Goal: Information Seeking & Learning: Learn about a topic

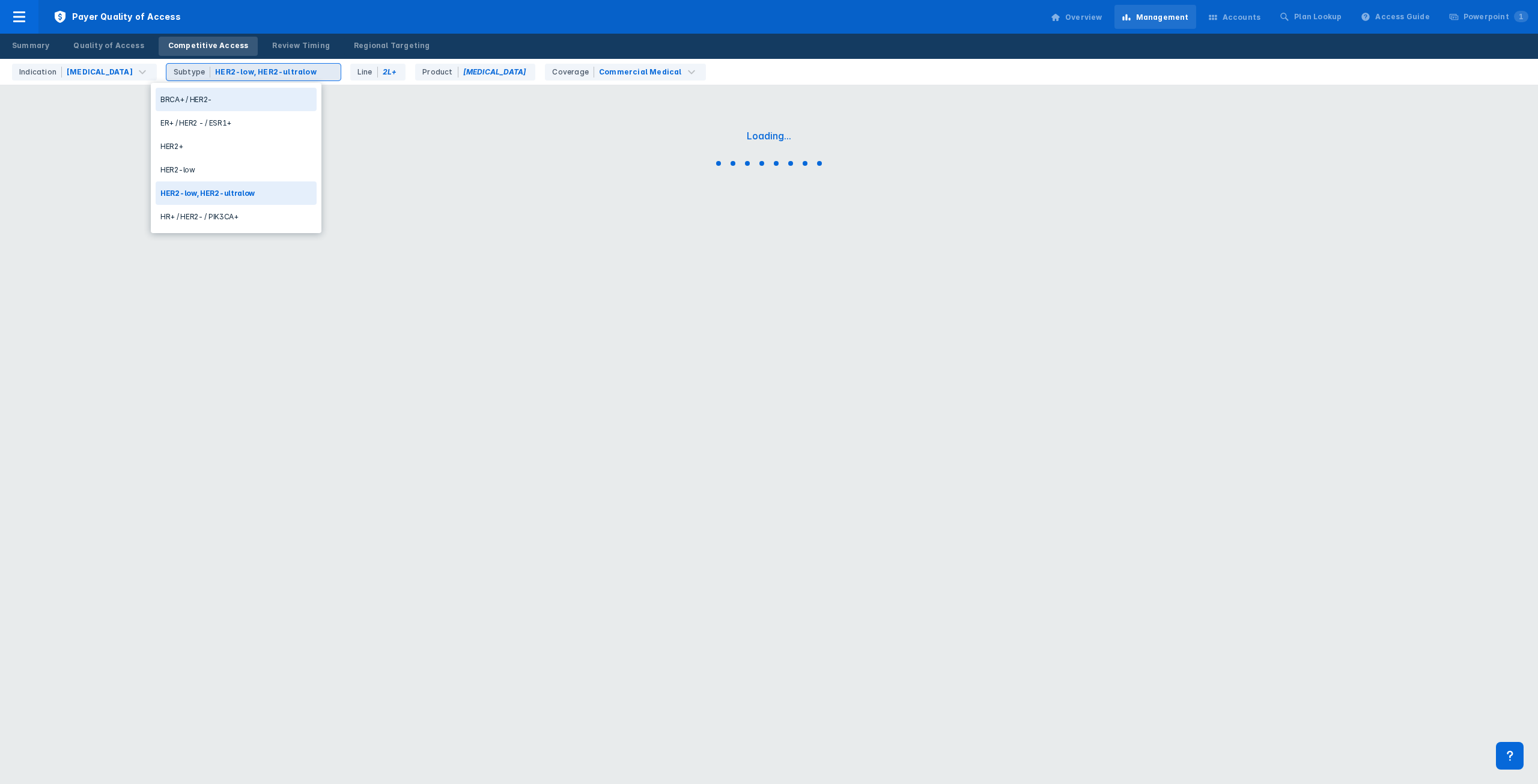
click at [268, 74] on div "HER2-low, HER2-ultralow" at bounding box center [265, 72] width 101 height 10
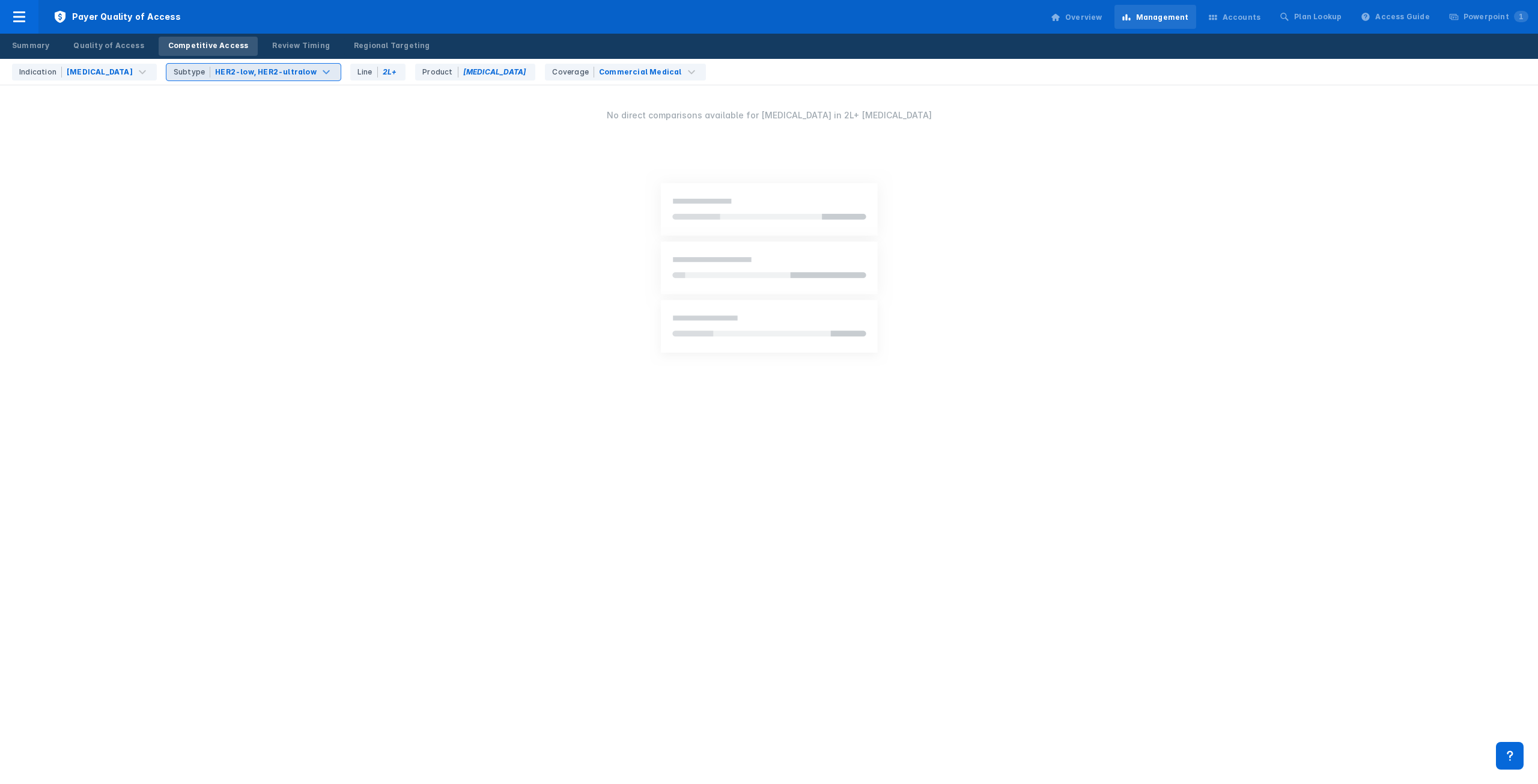
click at [266, 74] on div "HER2-low, HER2-ultralow" at bounding box center [265, 72] width 101 height 10
click at [103, 70] on div "[MEDICAL_DATA]" at bounding box center [100, 72] width 66 height 10
click at [88, 171] on div "[MEDICAL_DATA]" at bounding box center [97, 176] width 161 height 24
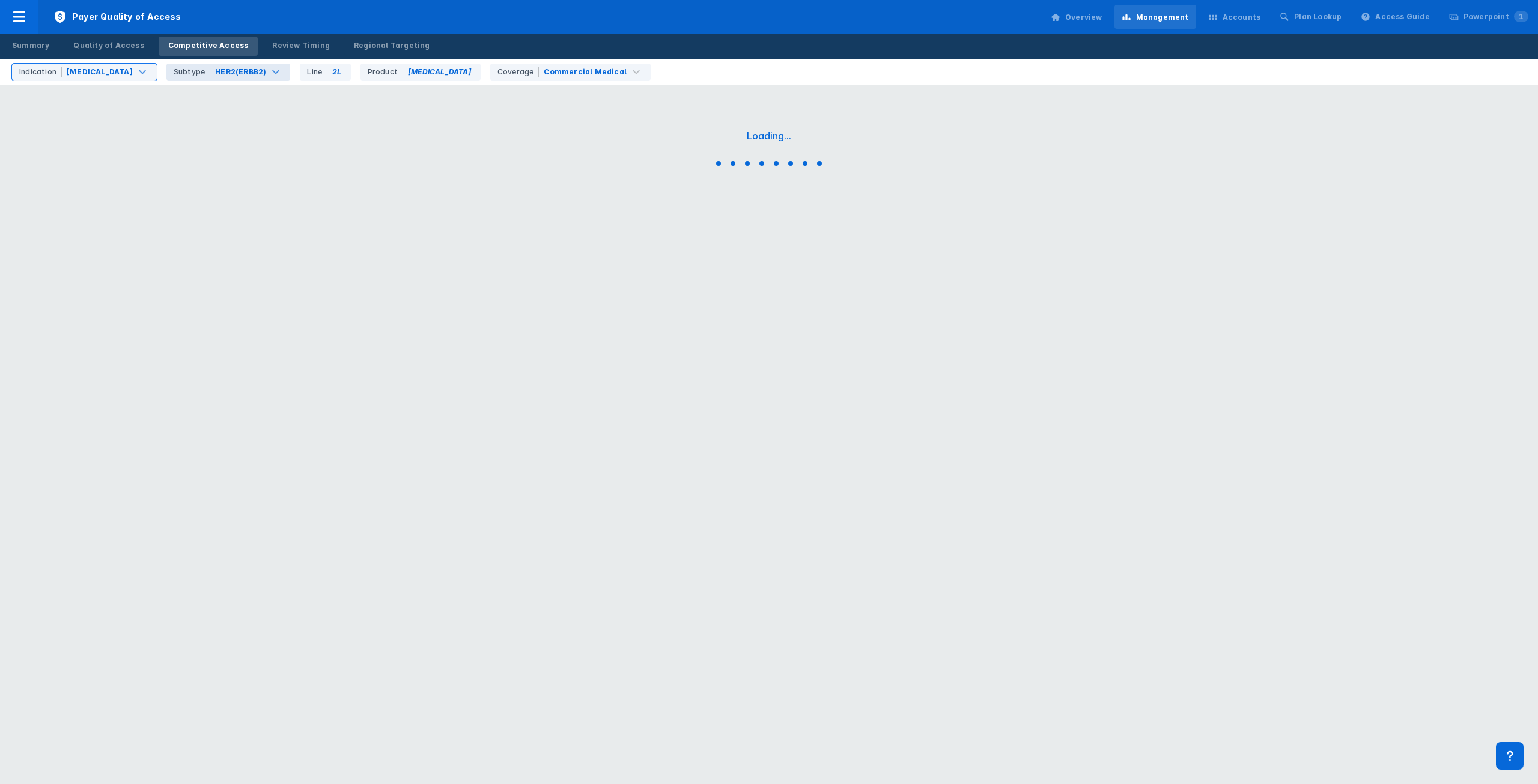
click at [220, 69] on div "HER2(ERBB2)" at bounding box center [240, 72] width 54 height 10
click at [197, 103] on div "EGFR+" at bounding box center [209, 99] width 161 height 24
click at [397, 76] on div "[MEDICAL_DATA]+Lazcluze" at bounding box center [450, 72] width 107 height 10
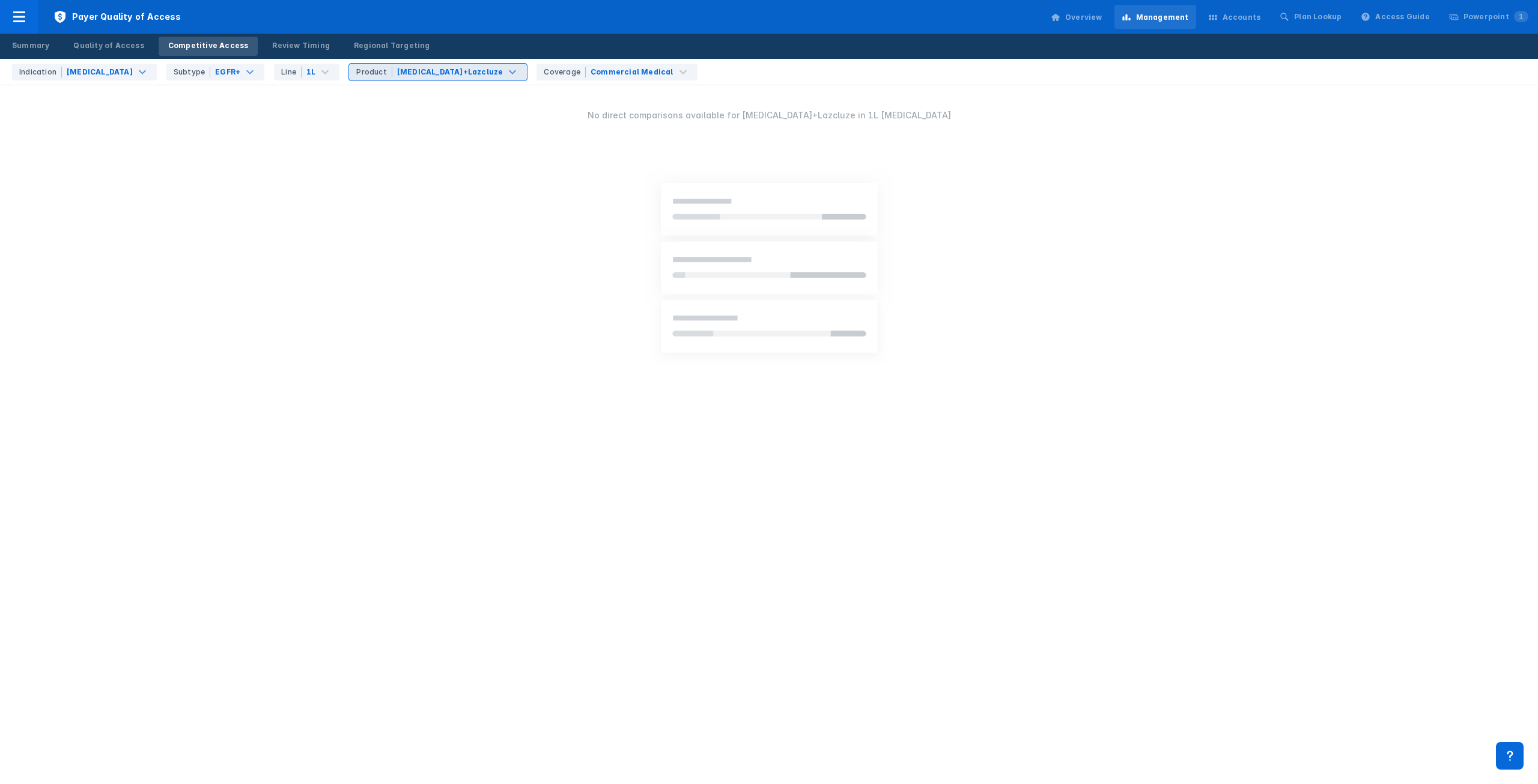
click at [425, 71] on div "[MEDICAL_DATA]+Lazcluze" at bounding box center [451, 72] width 110 height 12
click at [87, 46] on div "Quality of Access" at bounding box center [109, 45] width 70 height 10
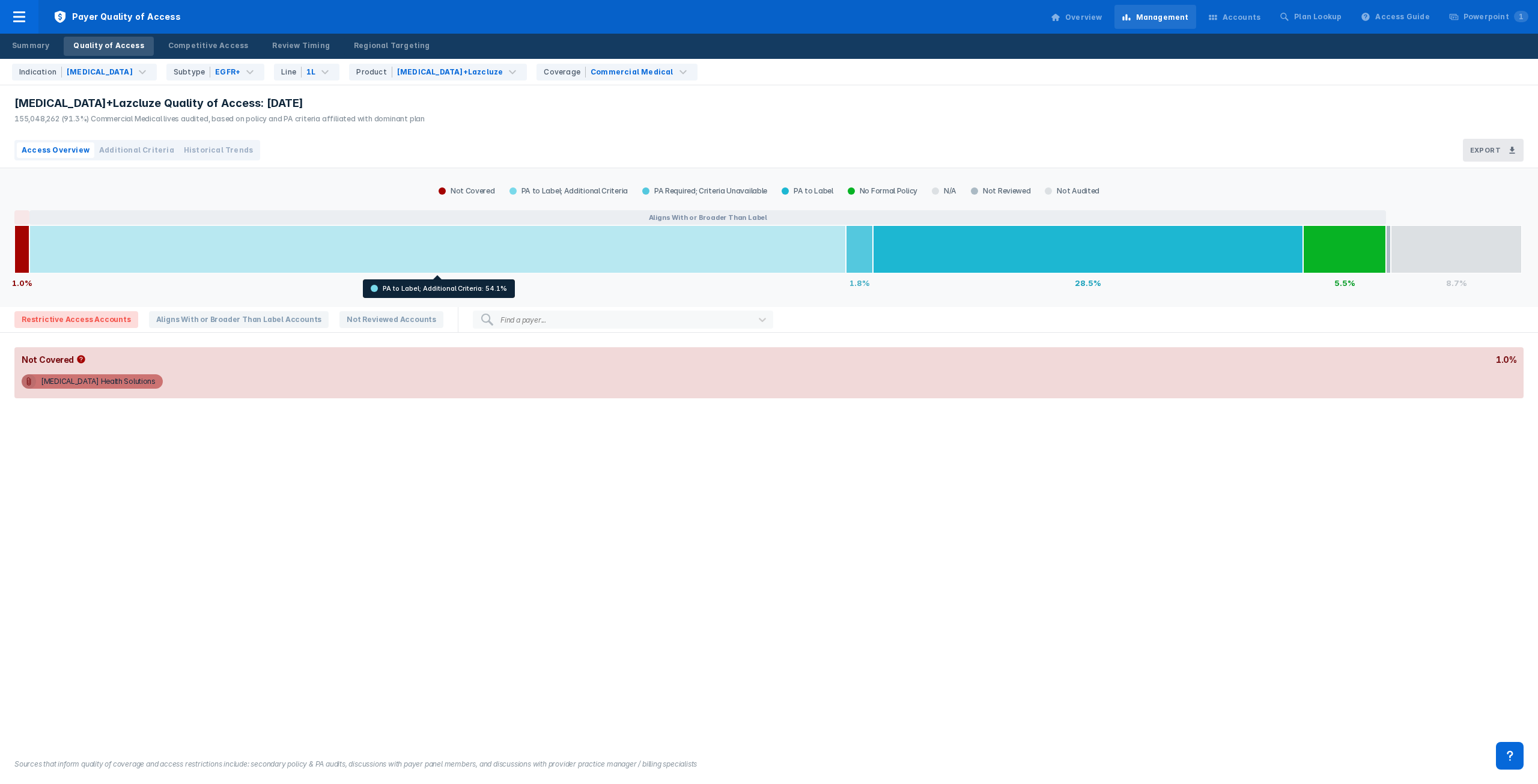
click at [471, 239] on div at bounding box center [437, 249] width 816 height 48
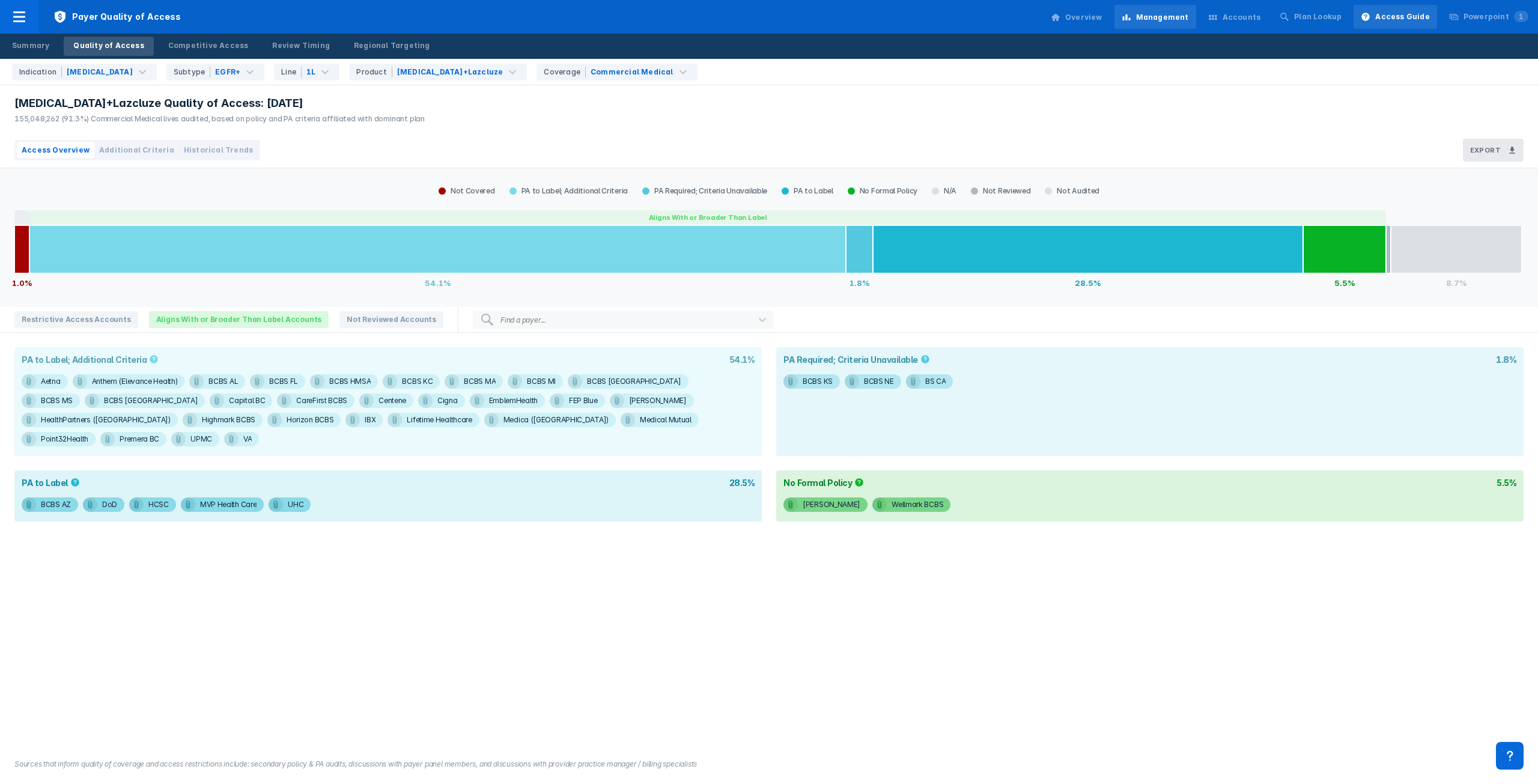
click at [1388, 17] on div "Access Guide" at bounding box center [1402, 16] width 54 height 10
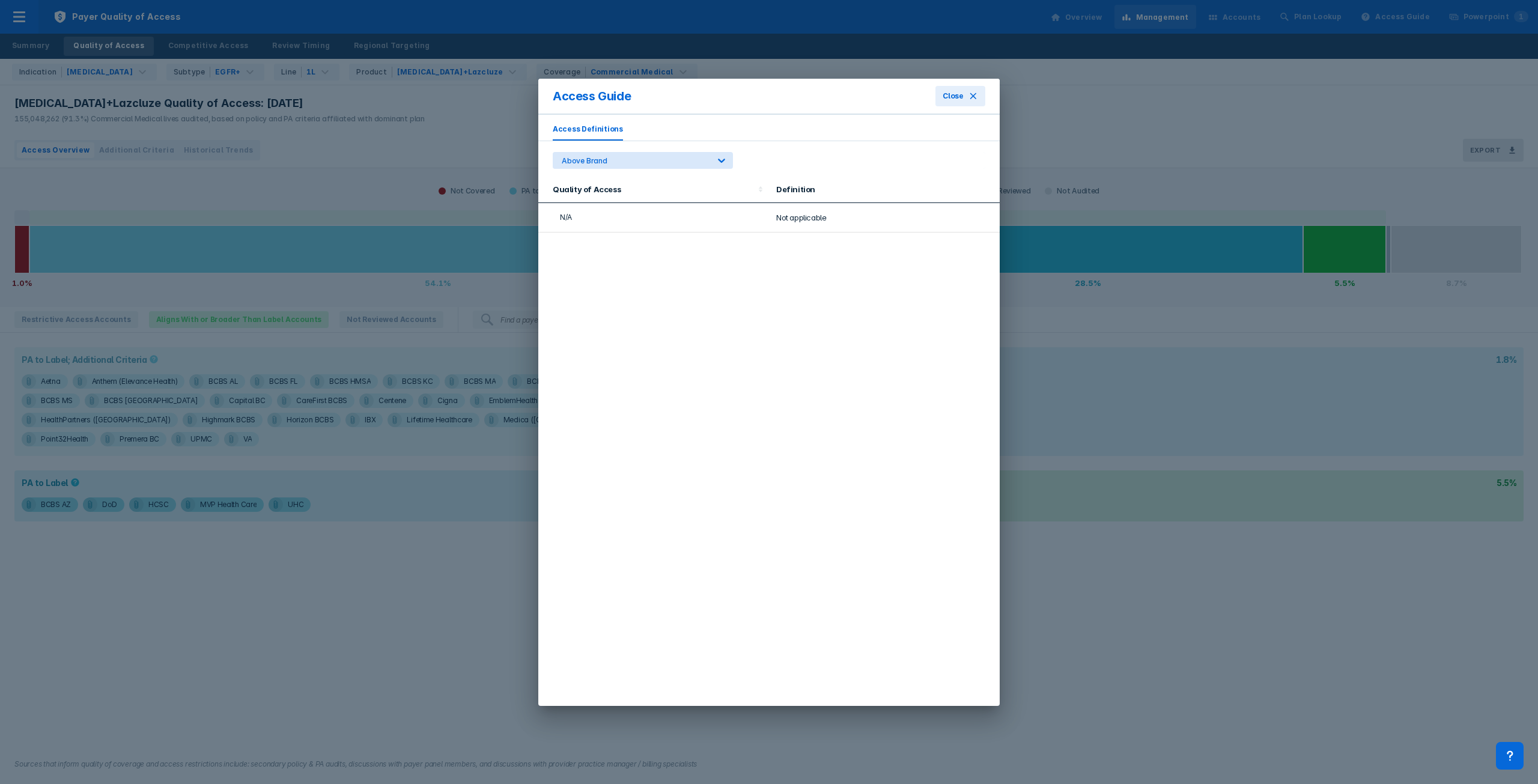
click at [682, 169] on div "Access Definitions Above Brand Quality of Access Definition N/A Not applicable" at bounding box center [769, 410] width 461 height 591
click at [684, 165] on div at bounding box center [636, 161] width 147 height 11
click at [970, 104] on button "Close" at bounding box center [960, 96] width 50 height 21
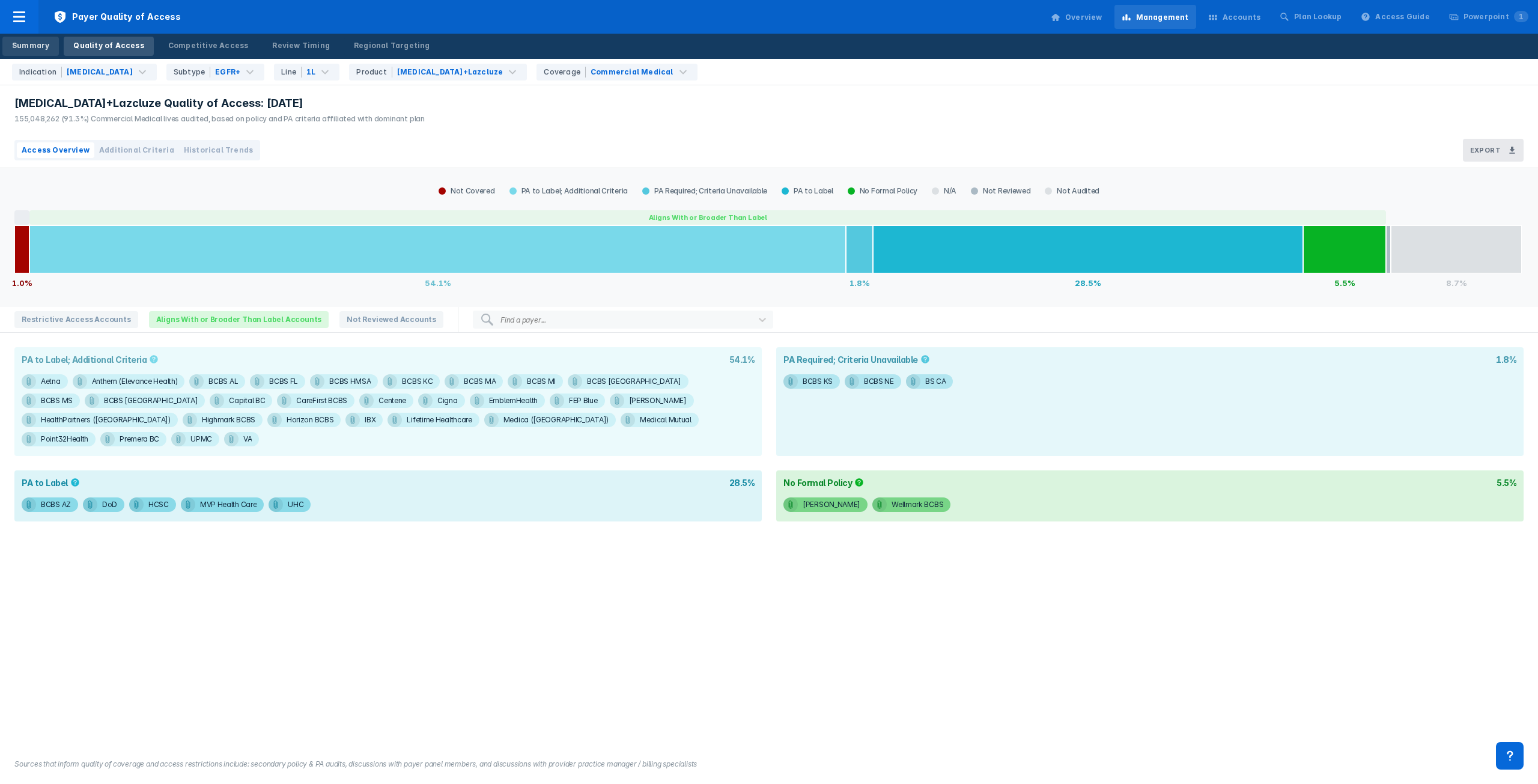
click at [30, 50] on div "Summary" at bounding box center [30, 45] width 37 height 10
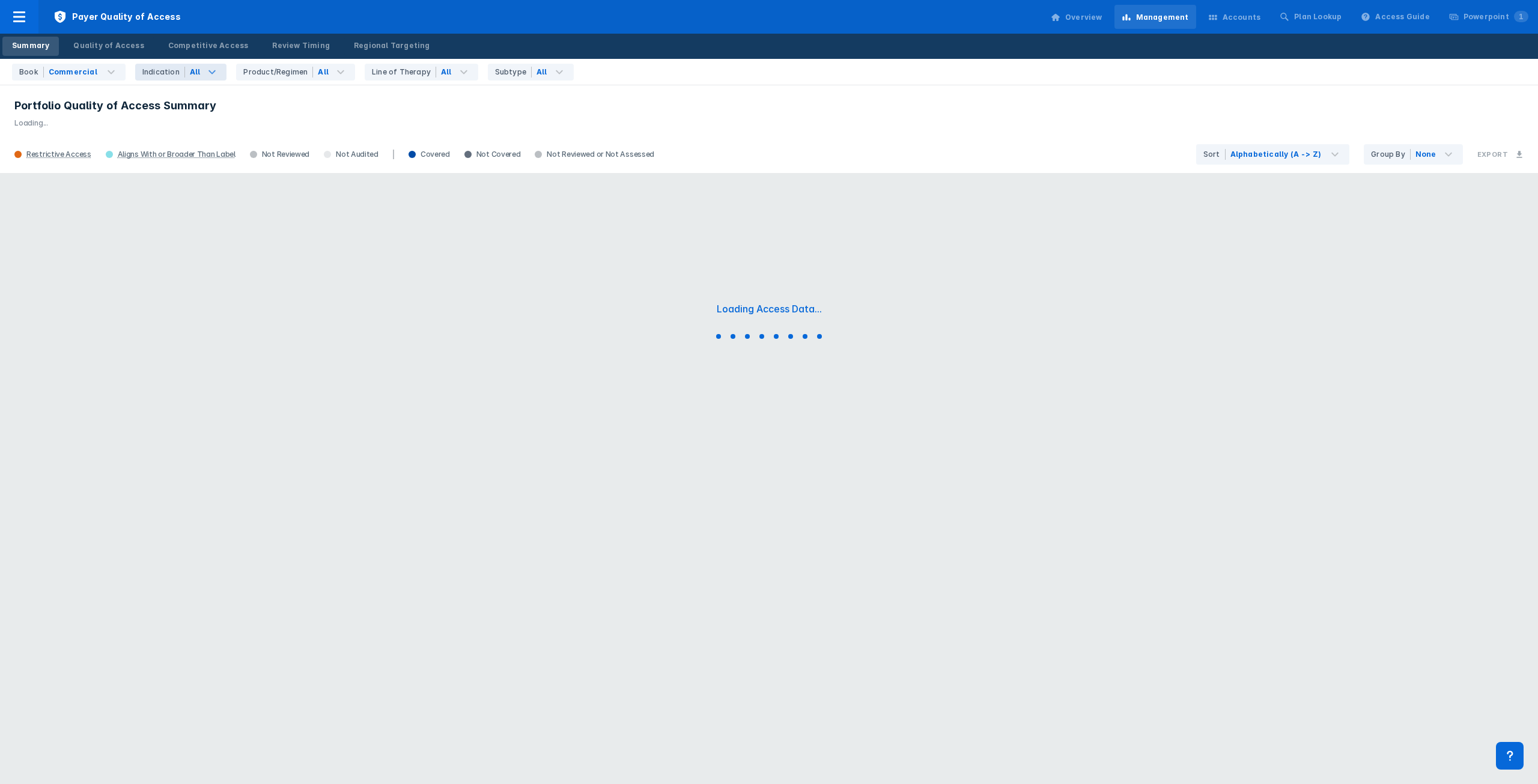
click at [206, 72] on icon at bounding box center [212, 72] width 14 height 14
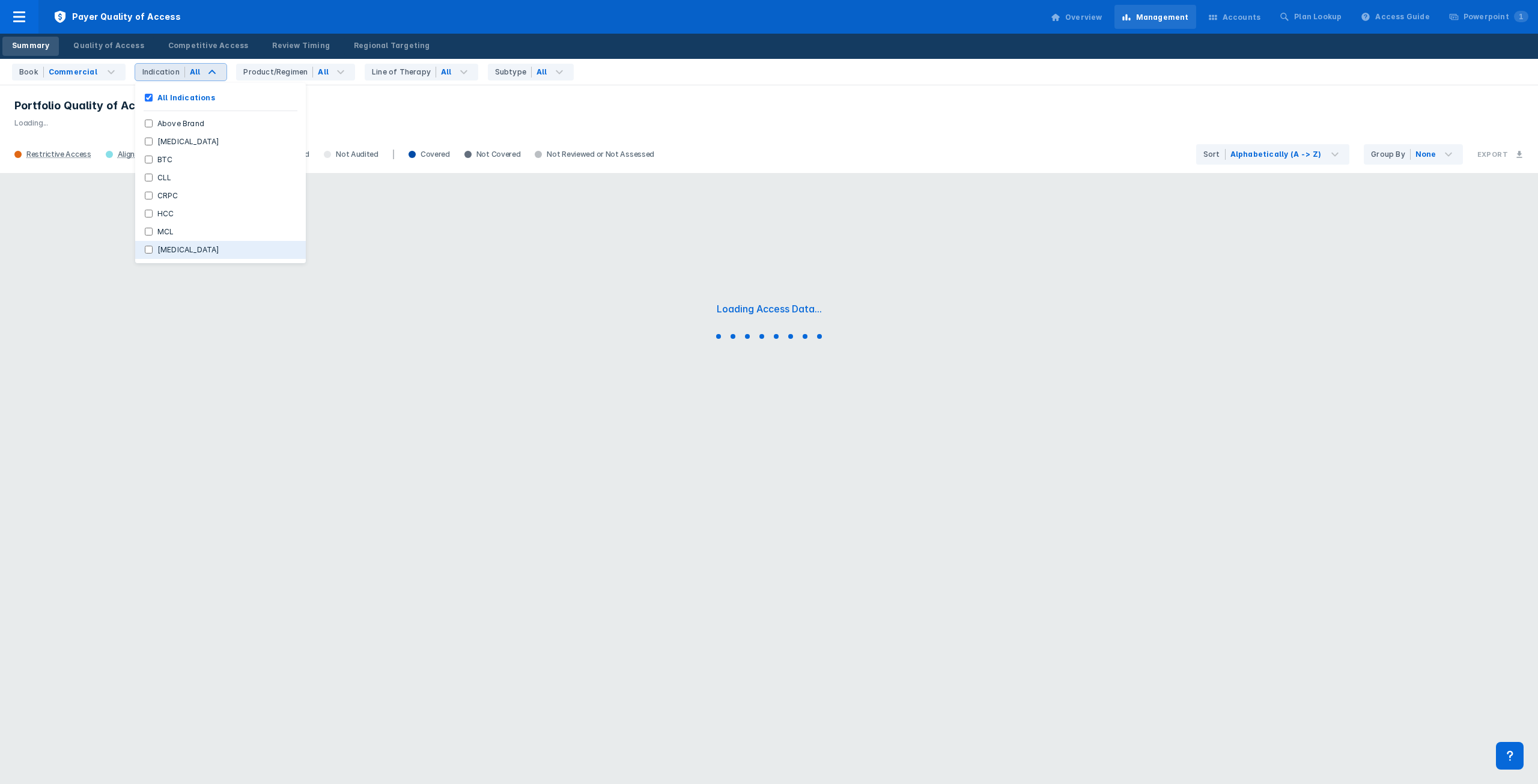
click at [176, 250] on label "[MEDICAL_DATA]" at bounding box center [189, 249] width 72 height 10
click at [153, 250] on input "[MEDICAL_DATA]" at bounding box center [148, 249] width 8 height 8
checkbox input "true"
checkbox Indications "false"
click at [392, 70] on icon at bounding box center [396, 72] width 8 height 4
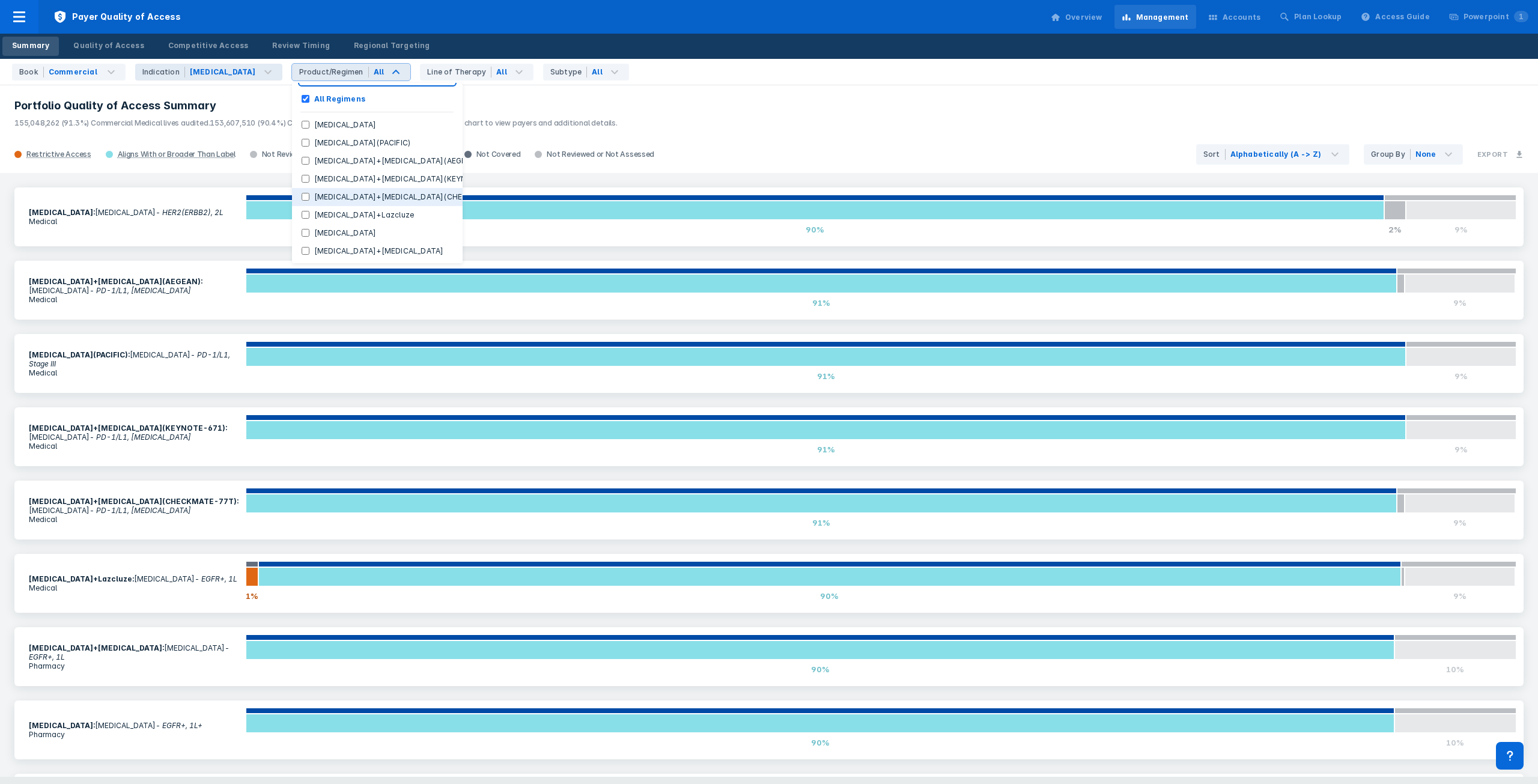
scroll to position [31, 0]
click at [313, 208] on label "[MEDICAL_DATA]+Lazcluze" at bounding box center [365, 213] width 110 height 10
click at [310, 209] on input "[MEDICAL_DATA]+Lazcluze" at bounding box center [305, 213] width 8 height 8
checkbox input "true"
checkbox Regimens "false"
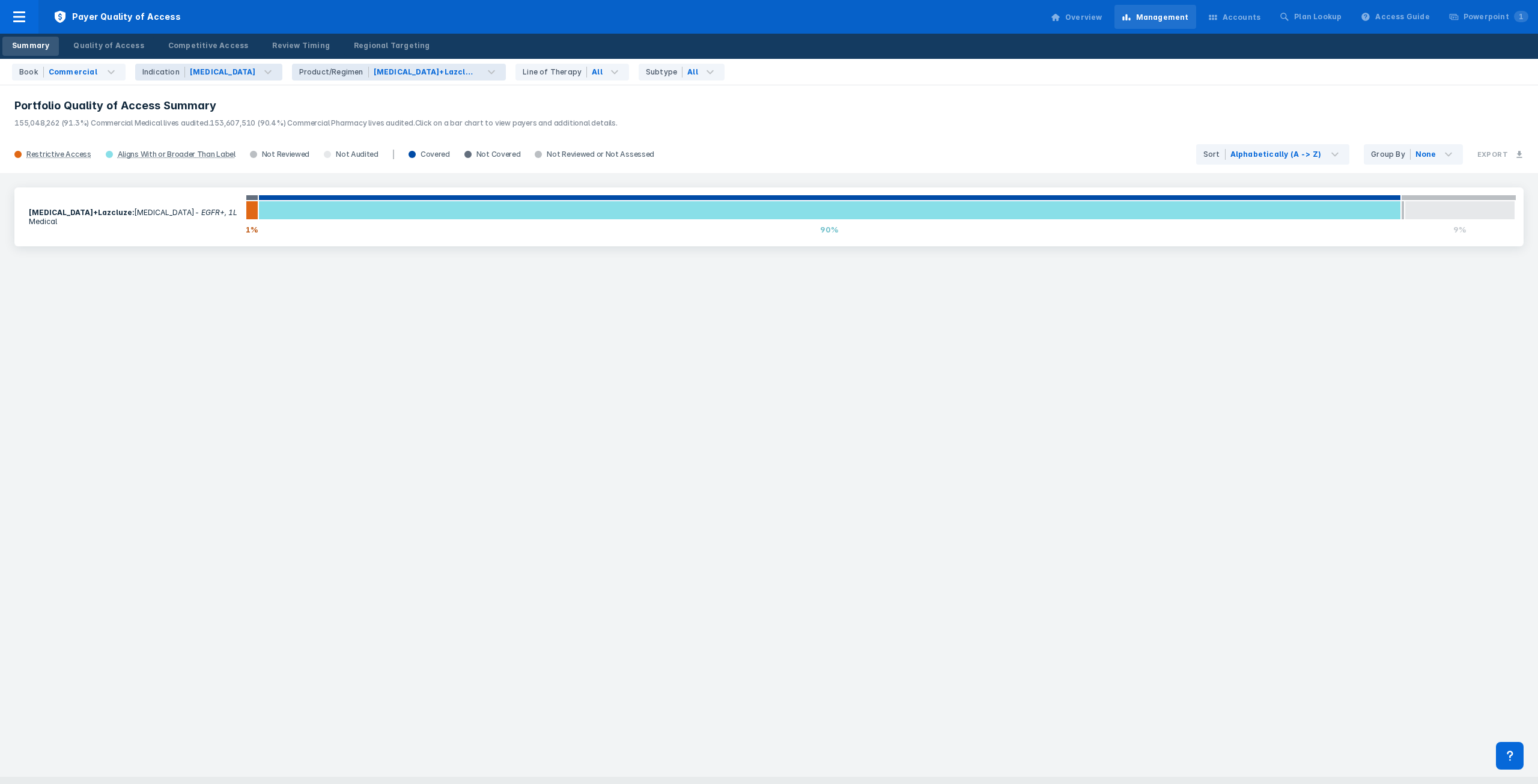
click at [508, 105] on h3 "Portfolio Quality of Access Summary" at bounding box center [769, 105] width 1510 height 14
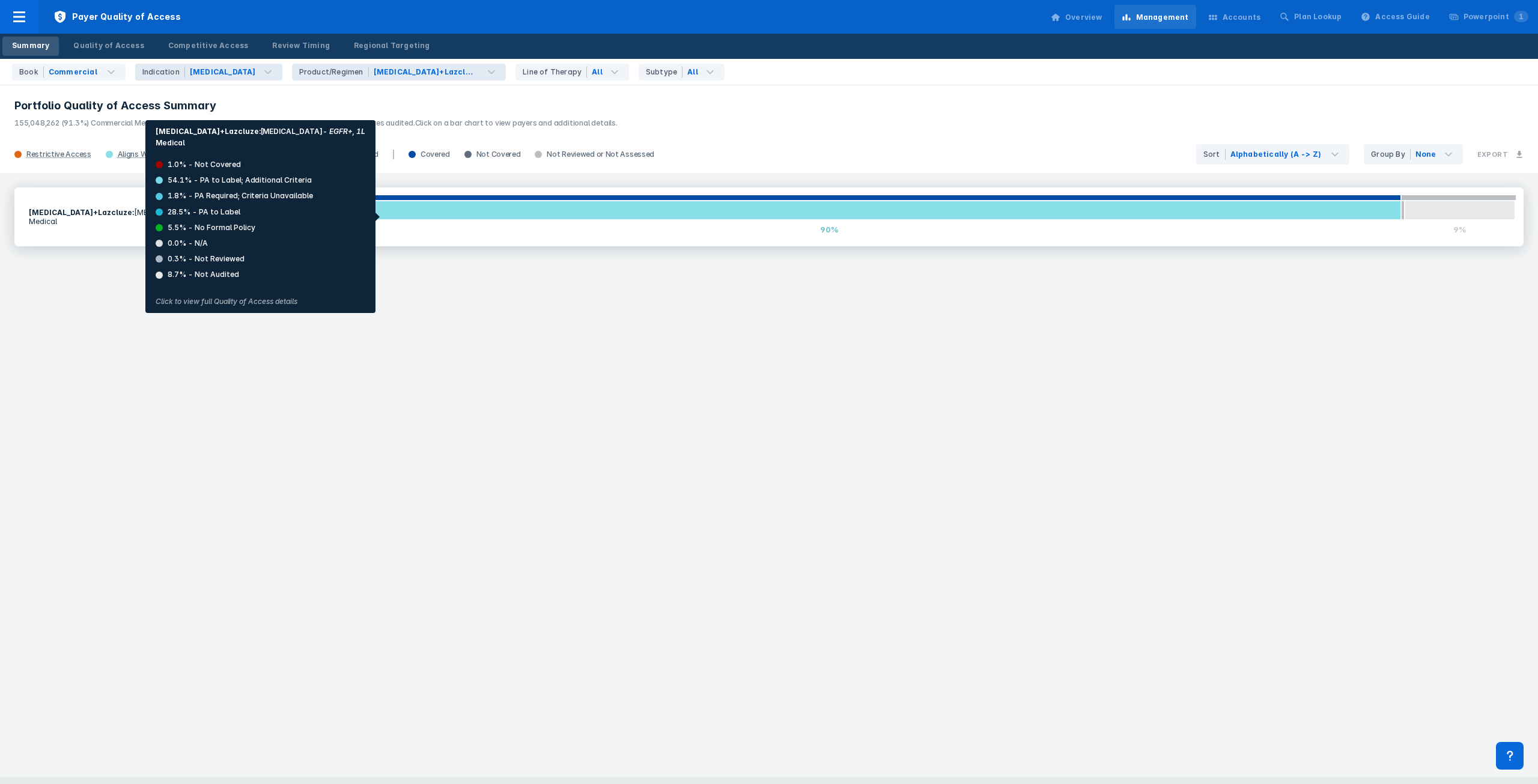
click at [332, 217] on div at bounding box center [829, 210] width 1142 height 19
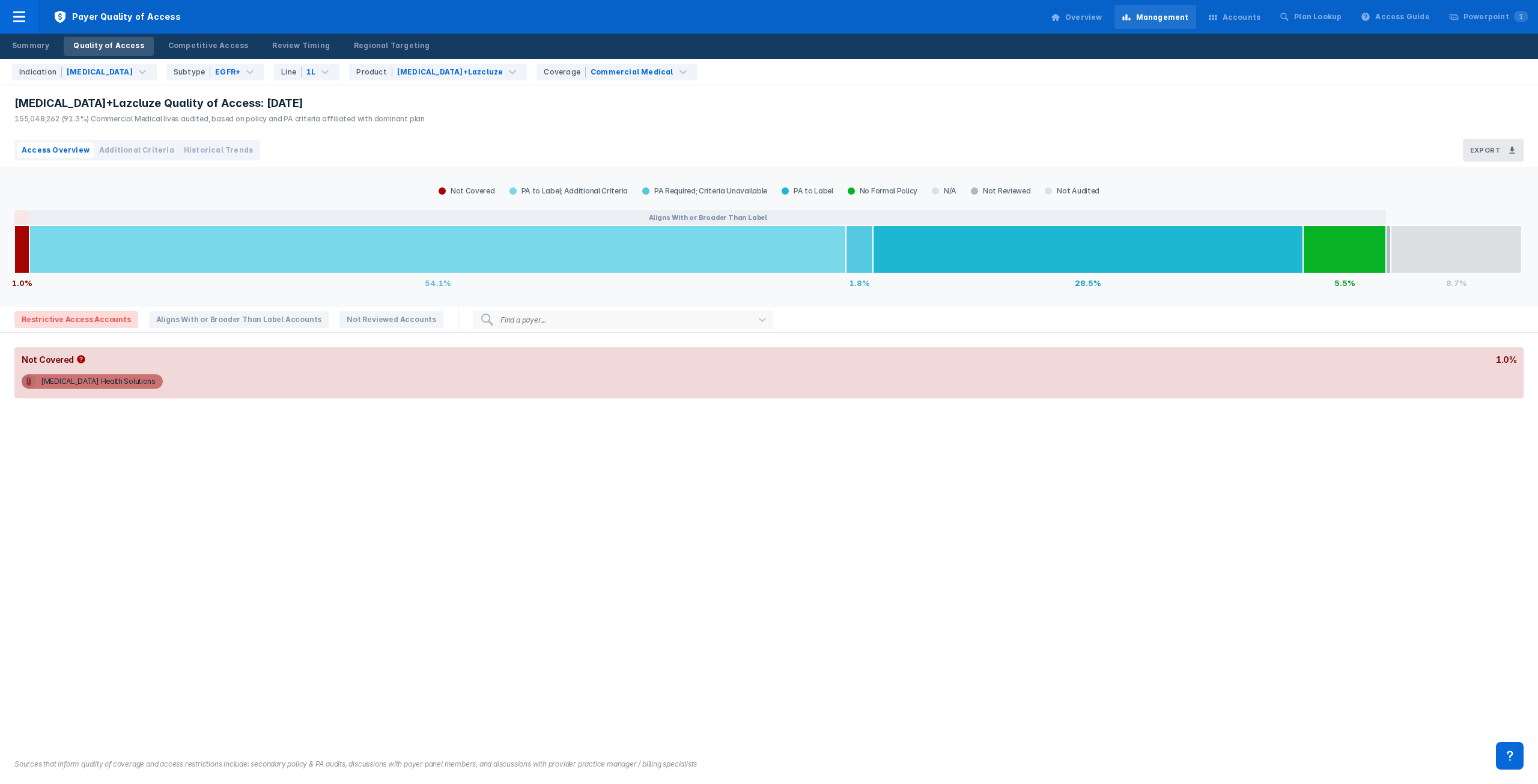
click at [144, 142] on div "Access Overview Additional Criteria Historical Trends" at bounding box center [137, 150] width 246 height 21
click at [146, 148] on span "Additional Criteria" at bounding box center [137, 149] width 76 height 10
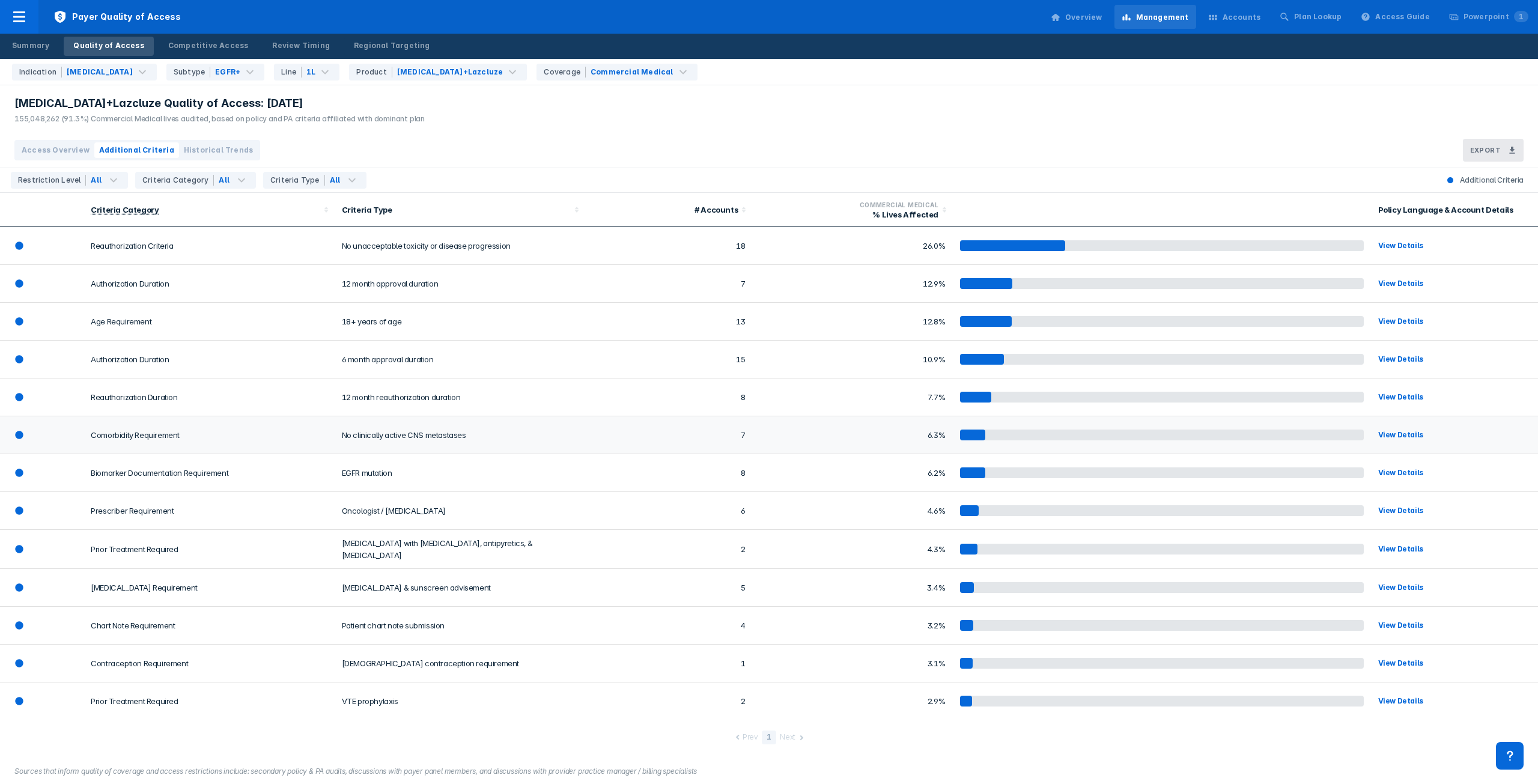
click at [1393, 430] on div "View Details" at bounding box center [1447, 435] width 138 height 12
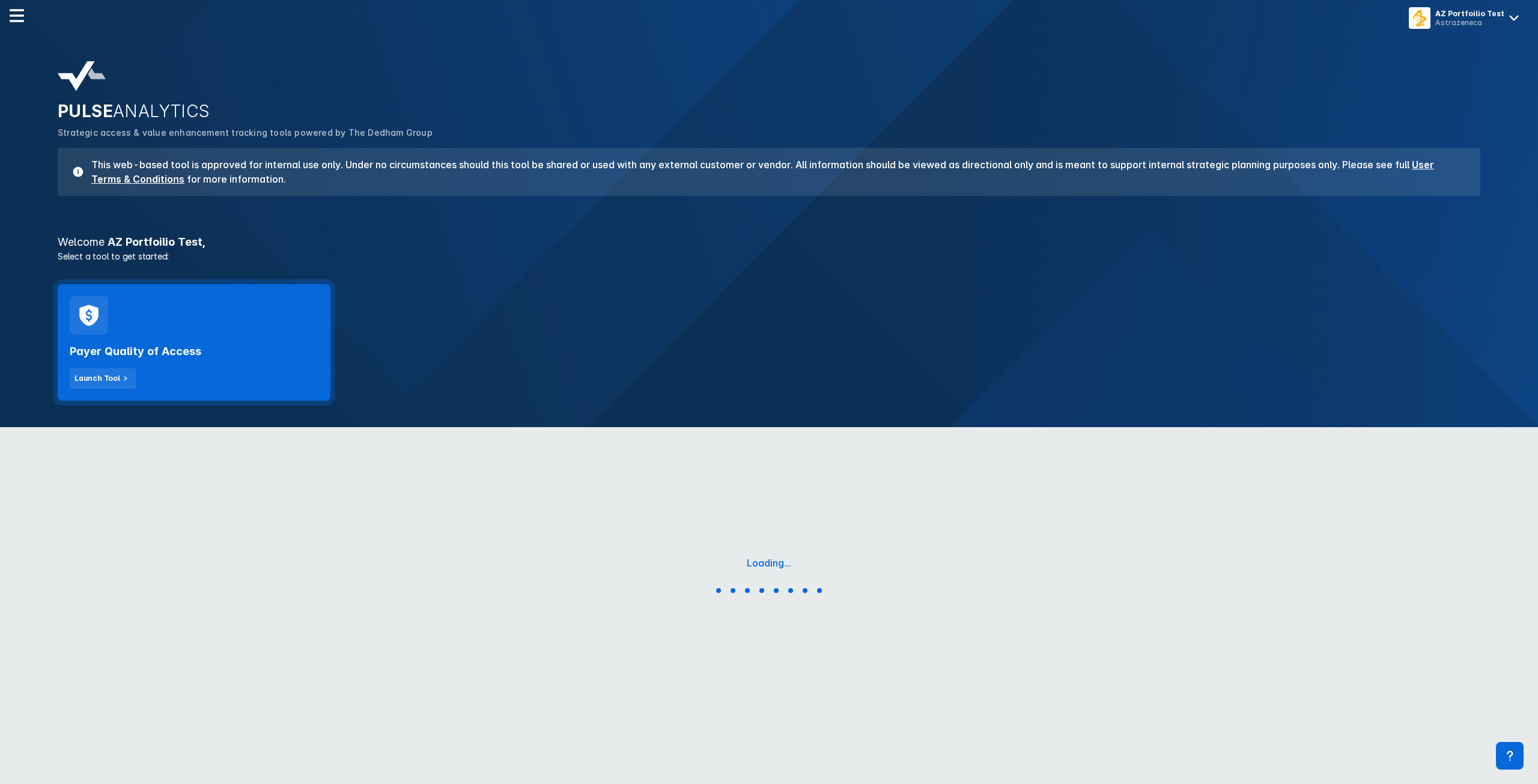
click at [237, 324] on div "Payer Quality of Access Launch Tool" at bounding box center [194, 342] width 273 height 116
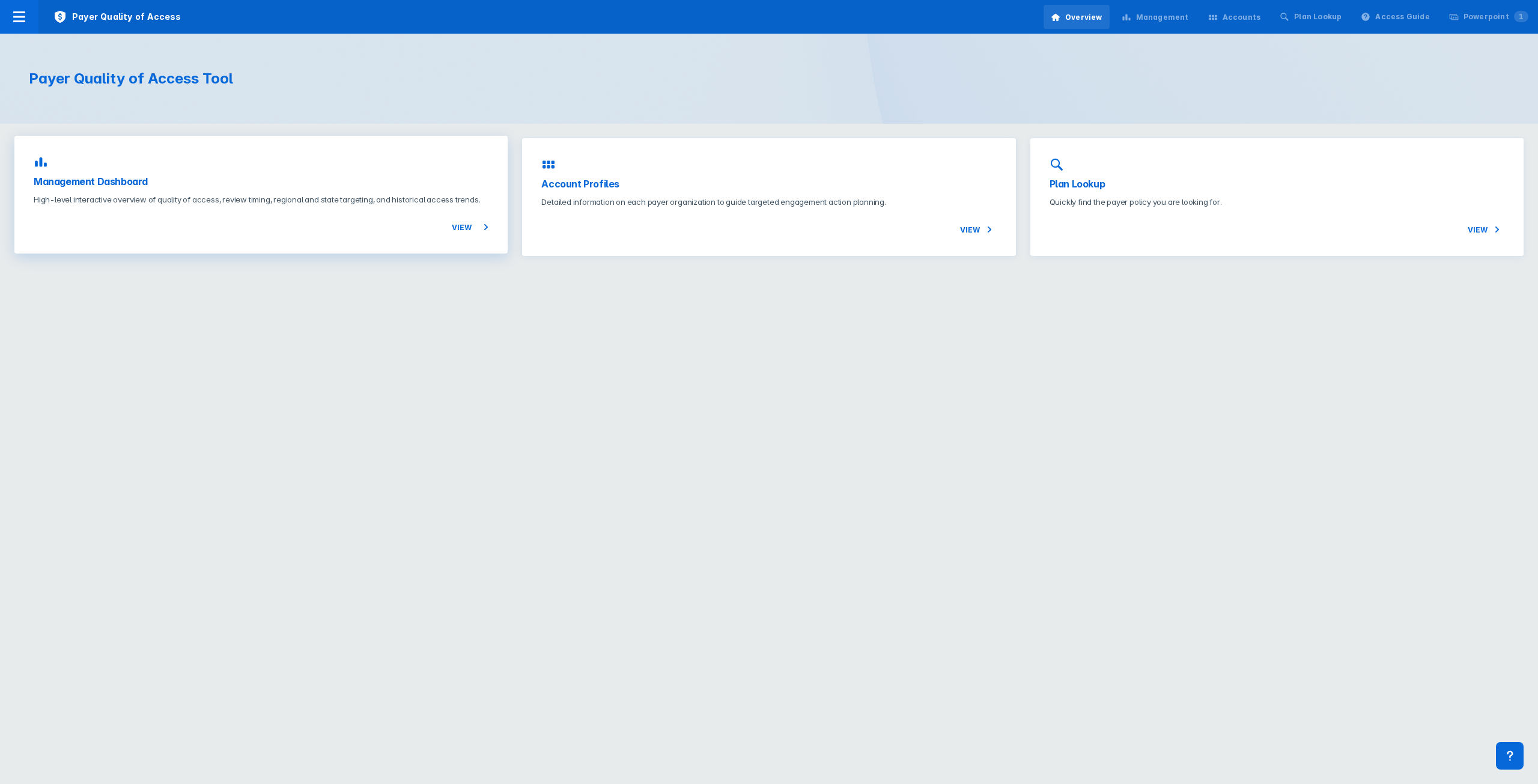
click at [164, 173] on div "Management Dashboard High-level interactive overview of quality of access, revi…" at bounding box center [261, 195] width 493 height 118
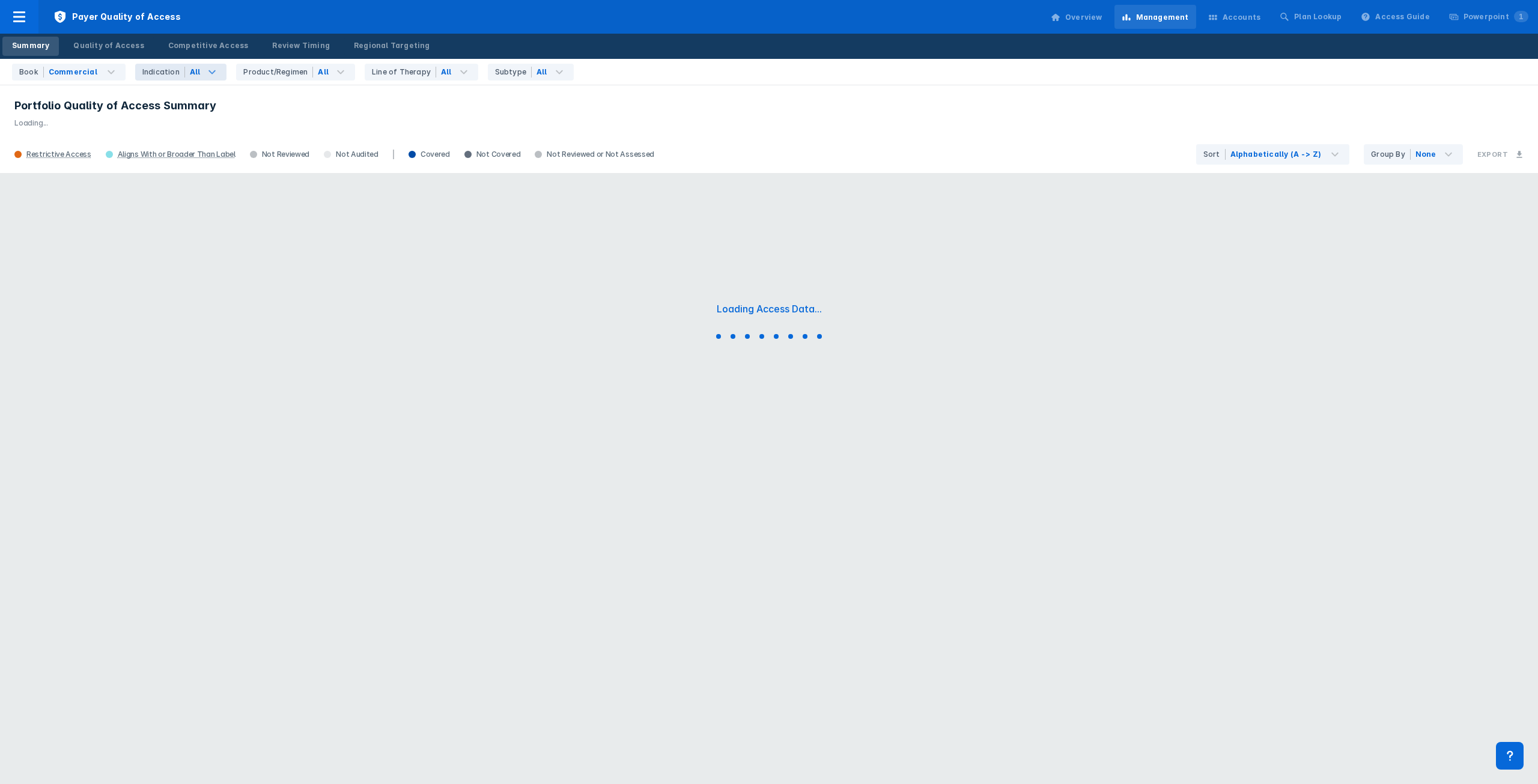
click at [205, 74] on icon at bounding box center [212, 72] width 14 height 14
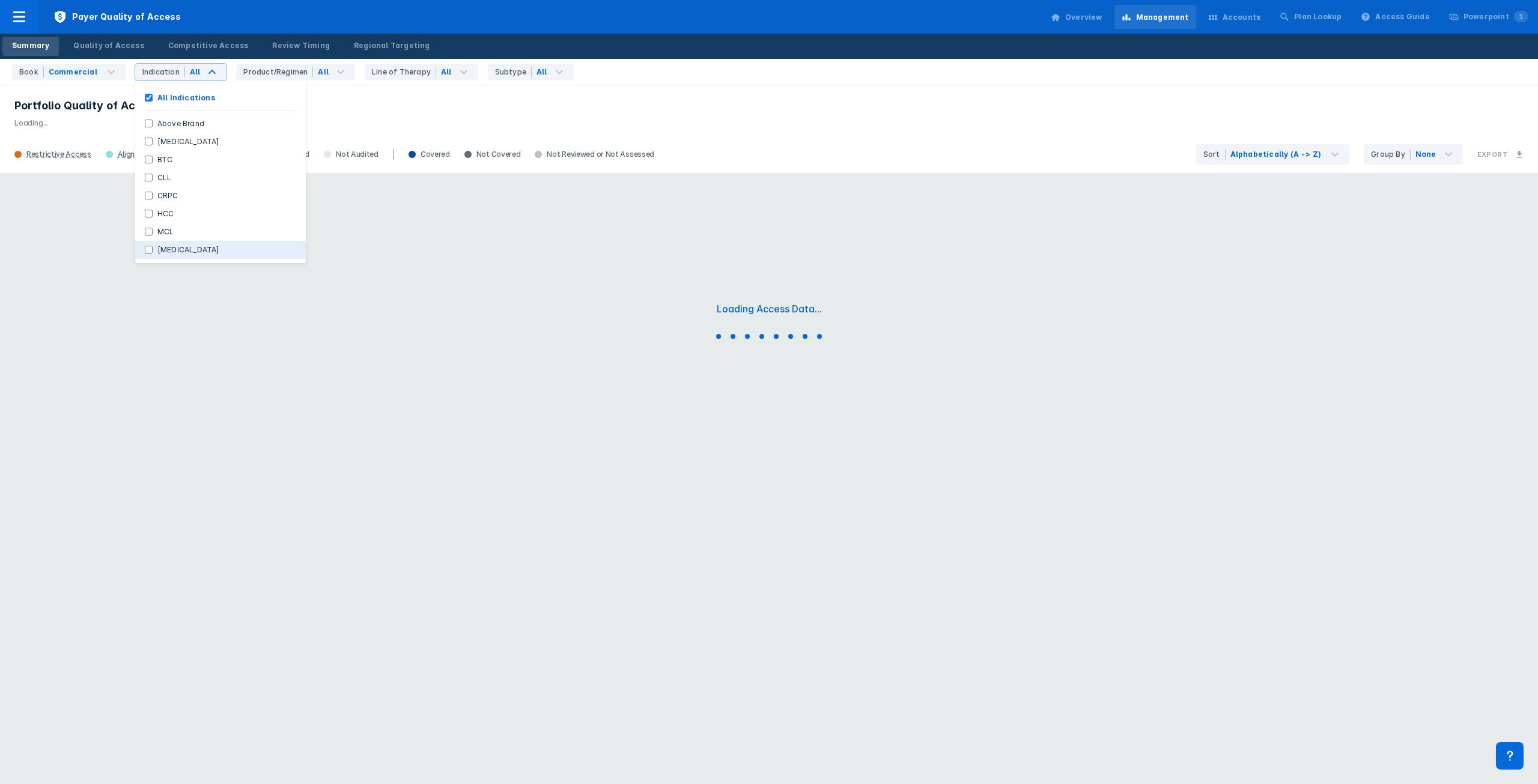
click at [167, 245] on label "[MEDICAL_DATA]" at bounding box center [189, 249] width 72 height 10
click at [153, 246] on input "[MEDICAL_DATA]" at bounding box center [148, 249] width 8 height 8
checkbox input "true"
checkbox Indications "false"
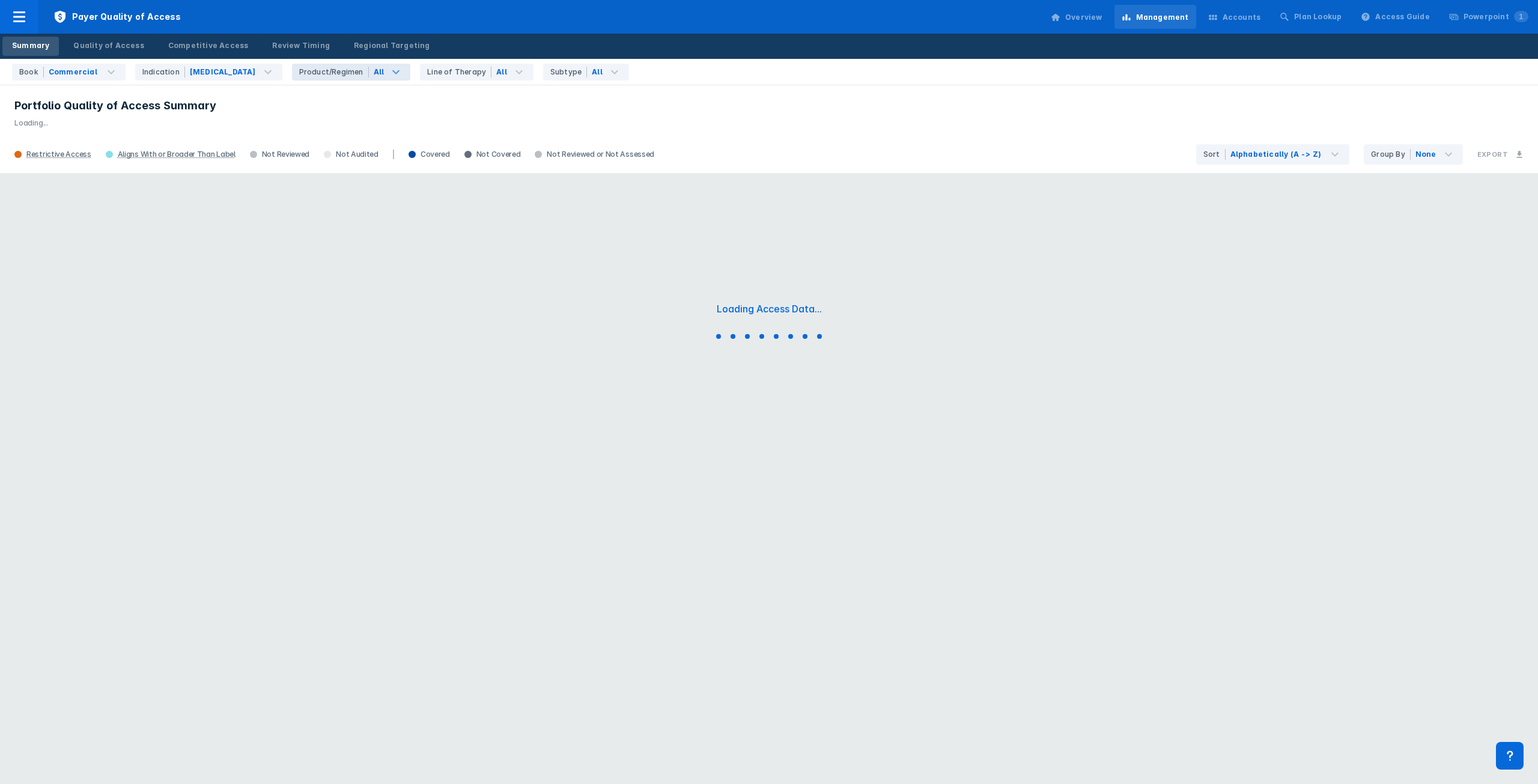
click at [389, 70] on icon at bounding box center [396, 72] width 14 height 14
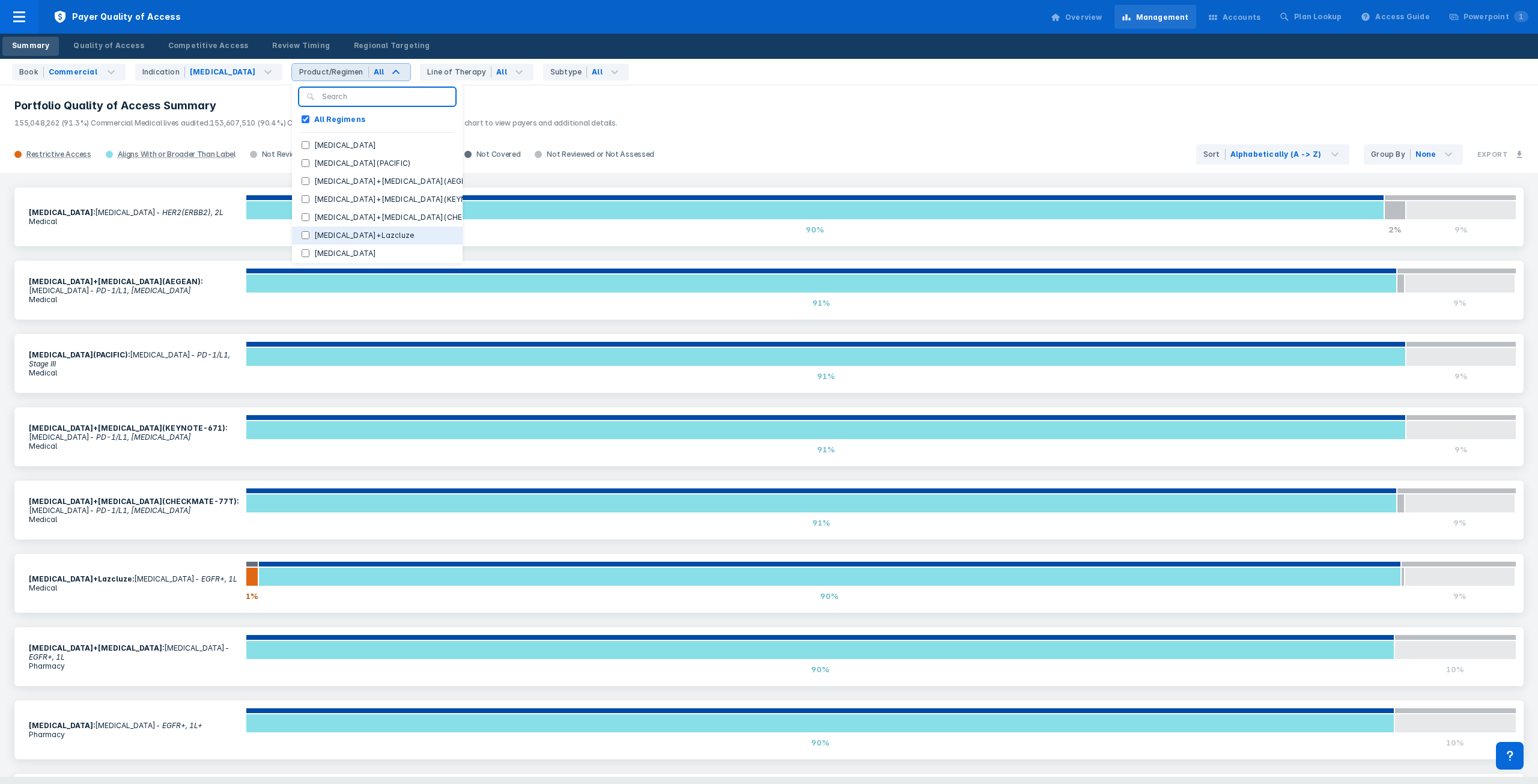
click at [323, 228] on button "[MEDICAL_DATA]+Lazcluze" at bounding box center [377, 235] width 171 height 18
checkbox Regimens "false"
checkbox input "true"
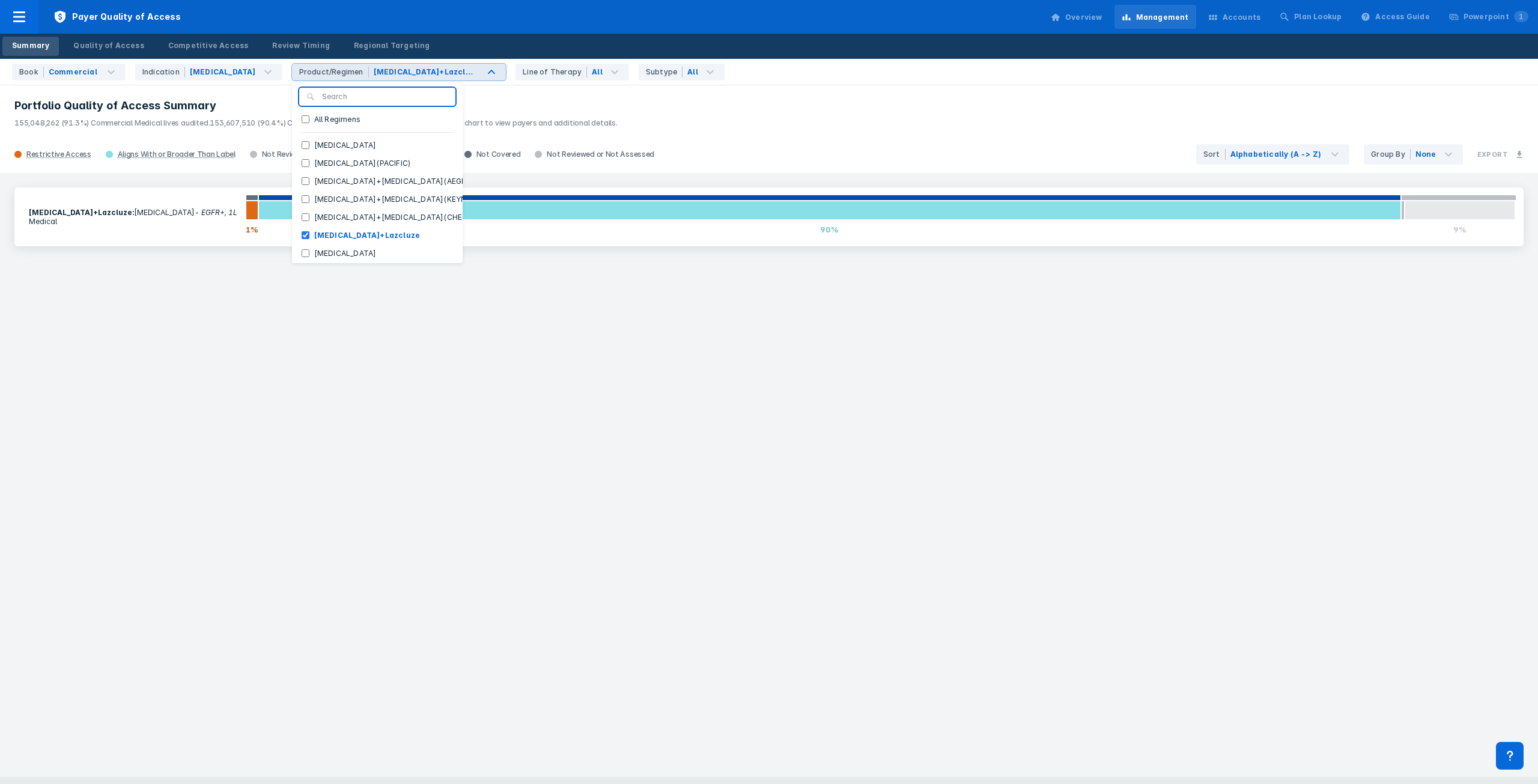
click at [558, 100] on h3 "Portfolio Quality of Access Summary" at bounding box center [769, 105] width 1510 height 14
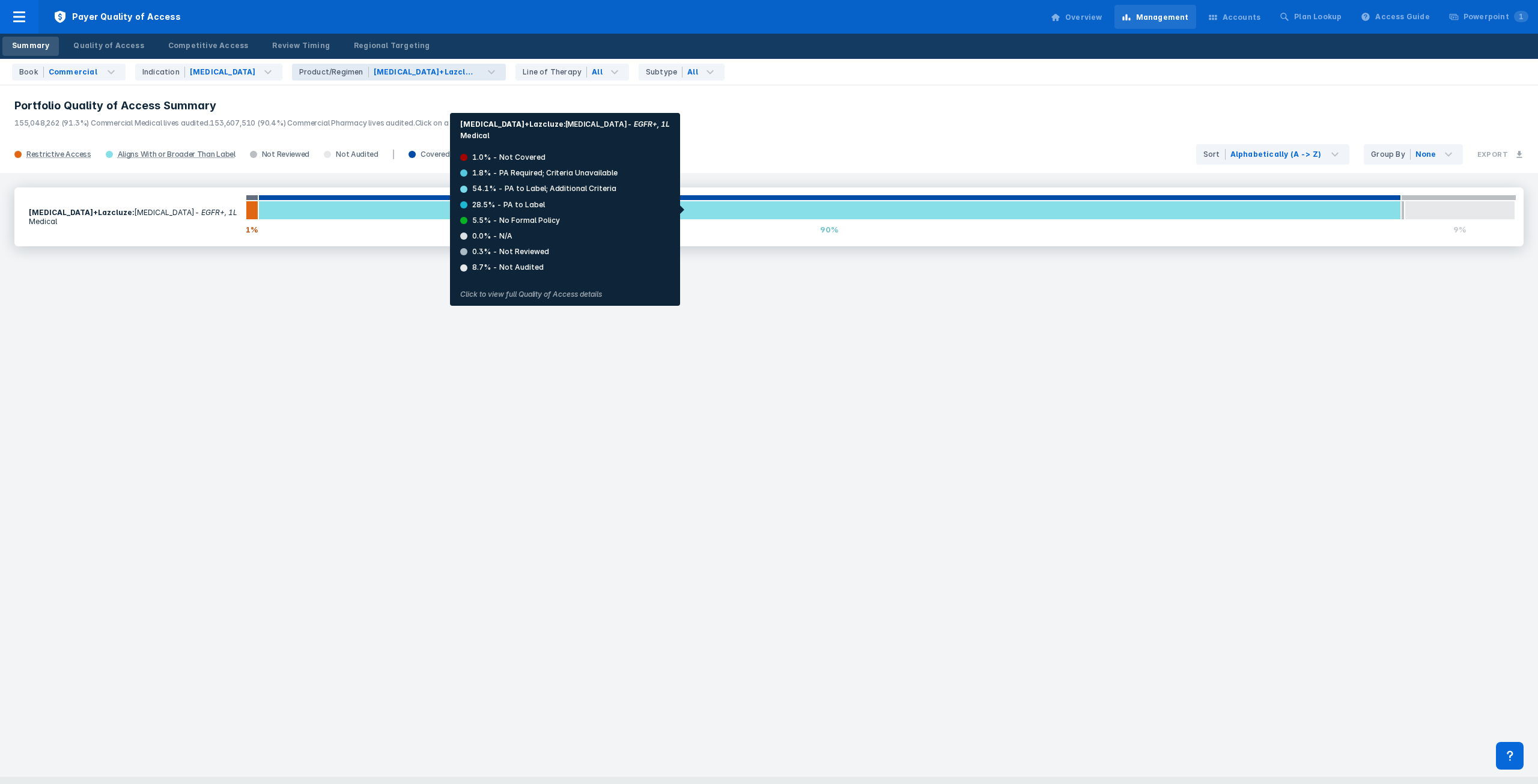
click at [637, 210] on div at bounding box center [829, 210] width 1142 height 19
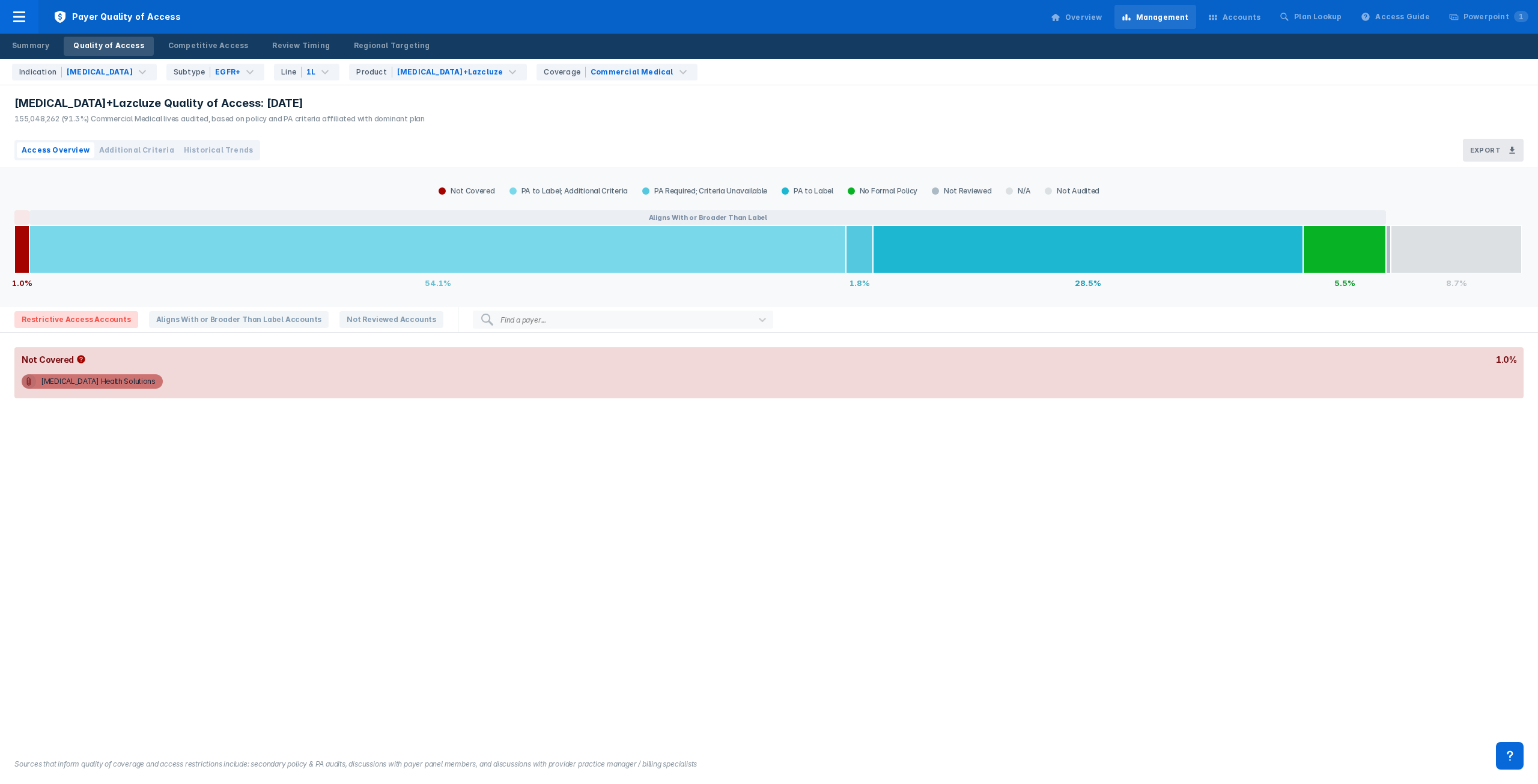
click at [129, 154] on span "Additional Criteria" at bounding box center [137, 149] width 76 height 10
